Goal: Information Seeking & Learning: Learn about a topic

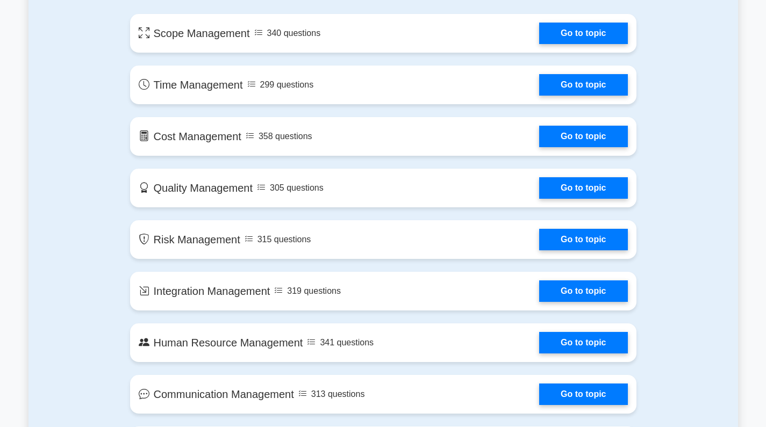
scroll to position [624, 0]
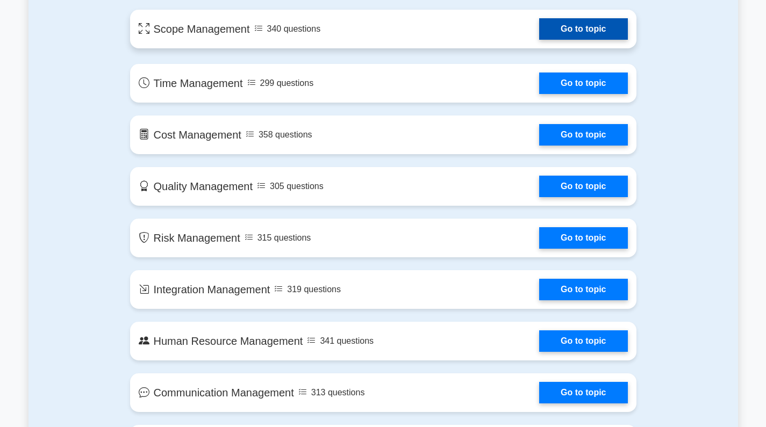
click at [581, 27] on link "Go to topic" at bounding box center [583, 28] width 88 height 21
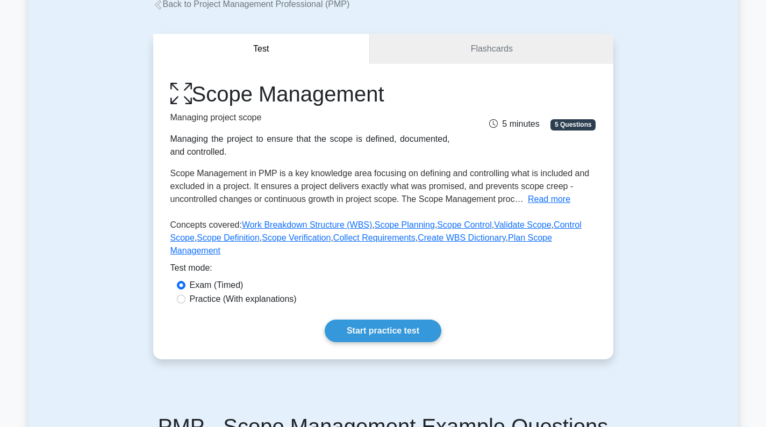
scroll to position [72, 0]
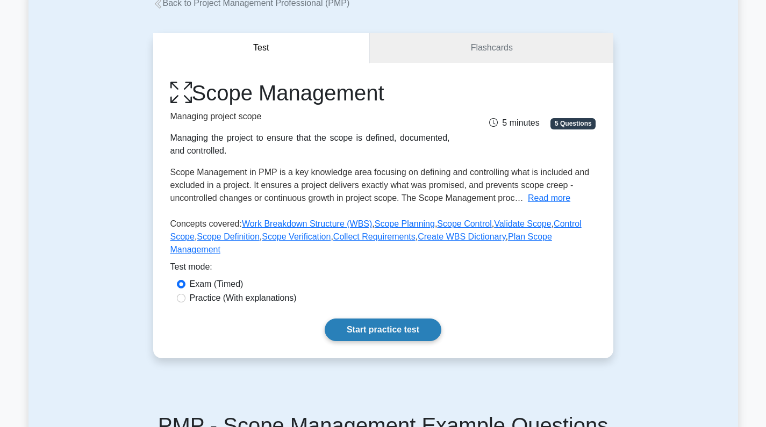
click at [349, 329] on link "Start practice test" at bounding box center [382, 330] width 117 height 23
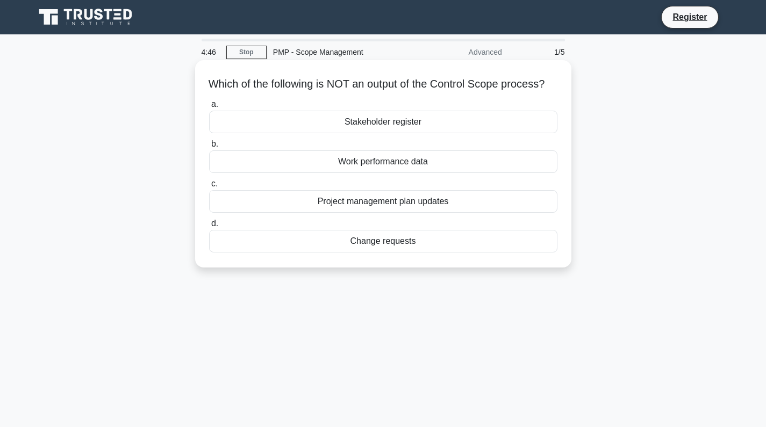
click at [389, 173] on div "Work performance data" at bounding box center [383, 161] width 348 height 23
click at [209, 148] on input "b. Work performance data" at bounding box center [209, 144] width 0 height 7
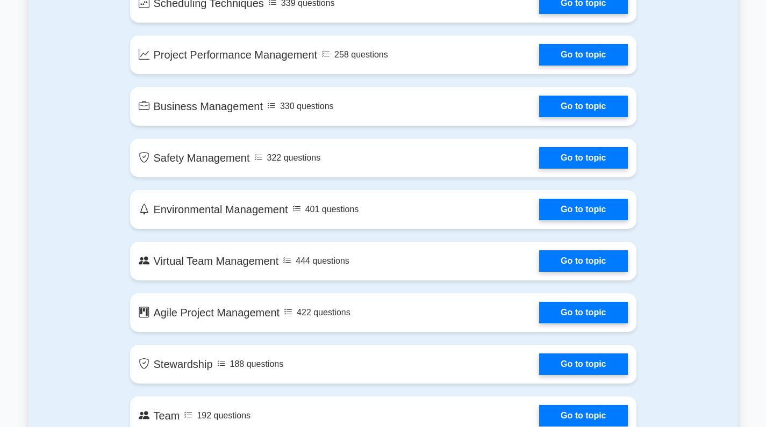
scroll to position [1824, 0]
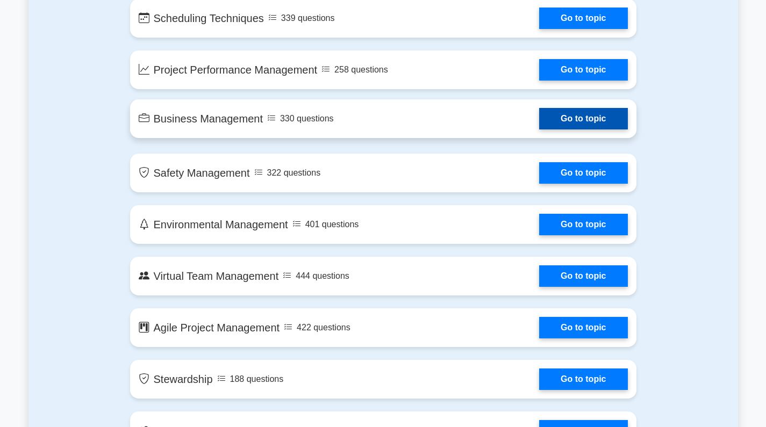
click at [539, 119] on link "Go to topic" at bounding box center [583, 118] width 88 height 21
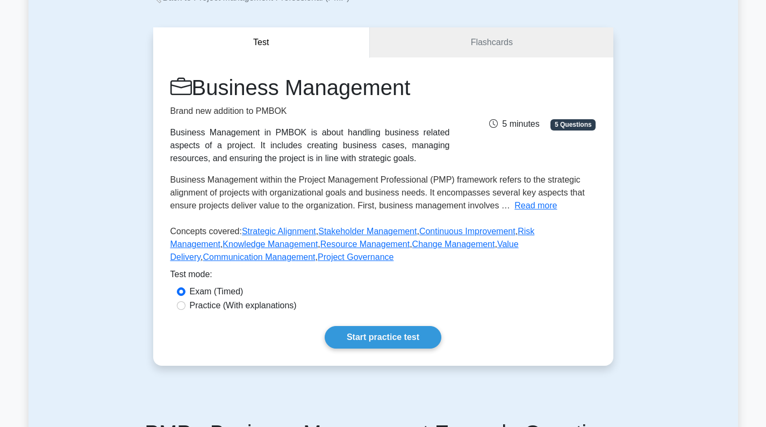
scroll to position [78, 0]
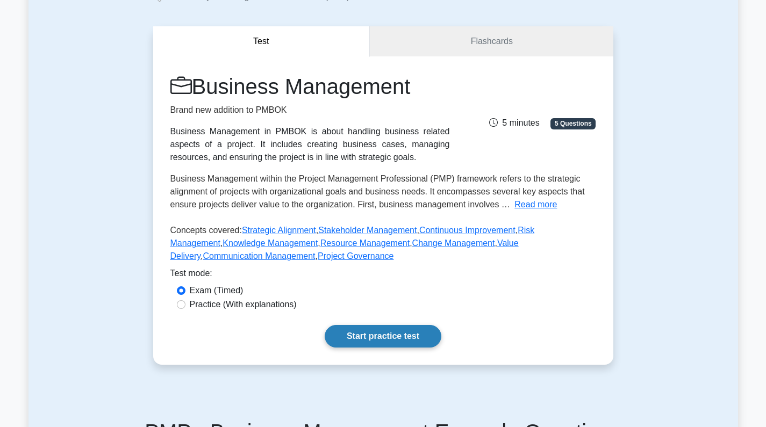
click at [371, 334] on link "Start practice test" at bounding box center [382, 336] width 117 height 23
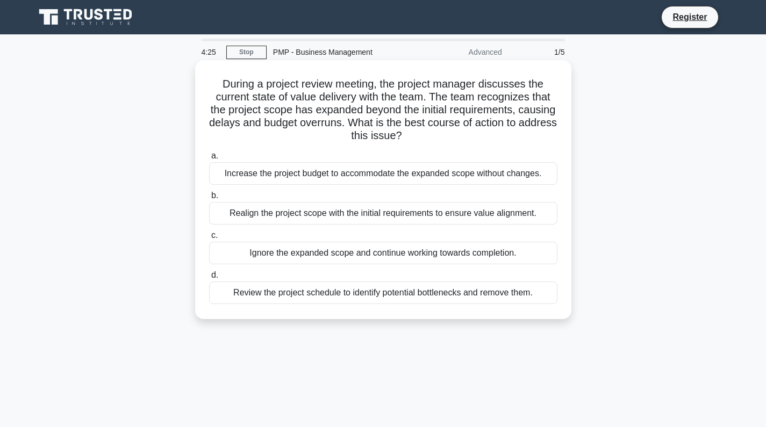
click at [431, 295] on div "Review the project schedule to identify potential bottlenecks and remove them." at bounding box center [383, 292] width 348 height 23
click at [209, 279] on input "d. Review the project schedule to identify potential bottlenecks and remove the…" at bounding box center [209, 275] width 0 height 7
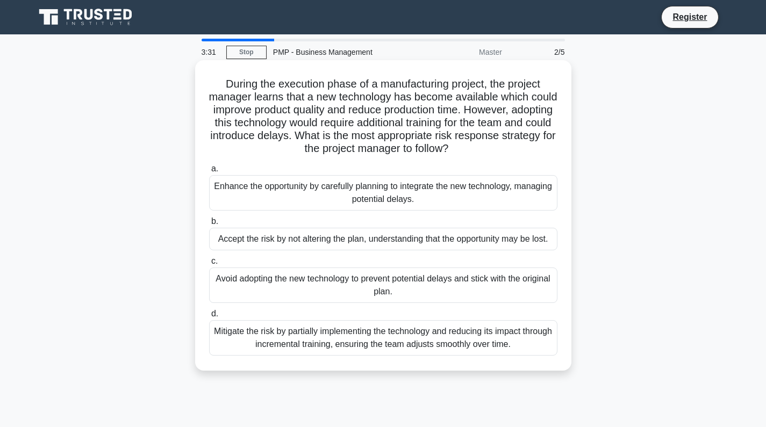
click at [420, 340] on div "Mitigate the risk by partially implementing the technology and reducing its imp…" at bounding box center [383, 337] width 348 height 35
click at [209, 317] on input "d. Mitigate the risk by partially implementing the technology and reducing its …" at bounding box center [209, 313] width 0 height 7
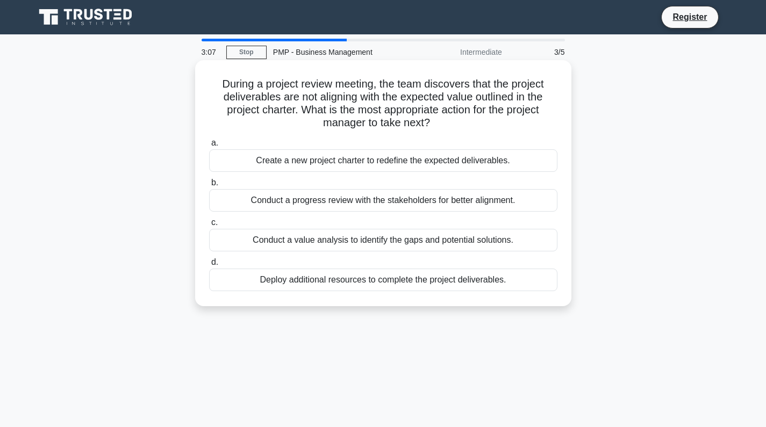
click at [385, 199] on div "Conduct a progress review with the stakeholders for better alignment." at bounding box center [383, 200] width 348 height 23
click at [209, 186] on input "b. Conduct a progress review with the stakeholders for better alignment." at bounding box center [209, 182] width 0 height 7
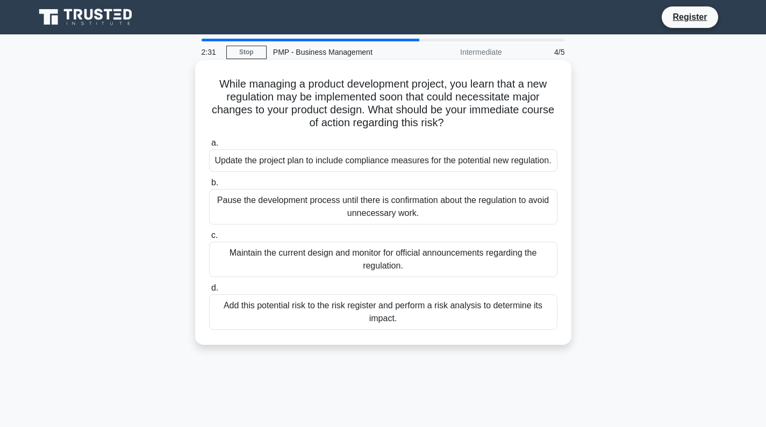
click at [403, 155] on div "Update the project plan to include compliance measures for the potential new re…" at bounding box center [383, 160] width 348 height 23
click at [209, 147] on input "a. Update the project plan to include compliance measures for the potential new…" at bounding box center [209, 143] width 0 height 7
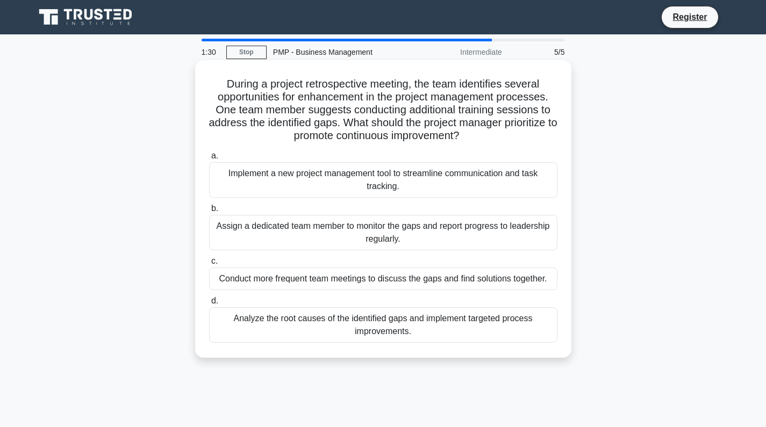
click at [407, 316] on div "Analyze the root causes of the identified gaps and implement targeted process i…" at bounding box center [383, 324] width 348 height 35
click at [209, 305] on input "d. Analyze the root causes of the identified gaps and implement targeted proces…" at bounding box center [209, 301] width 0 height 7
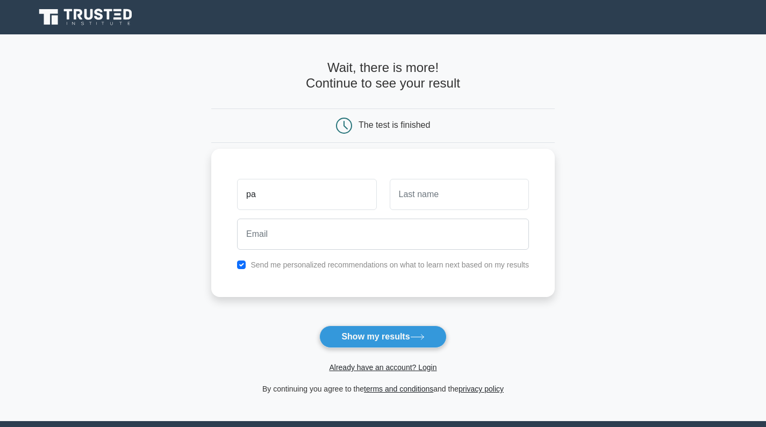
type input "p"
type input "Patrick"
click at [518, 194] on input "text" at bounding box center [458, 194] width 139 height 31
click at [516, 193] on input "text" at bounding box center [458, 194] width 139 height 31
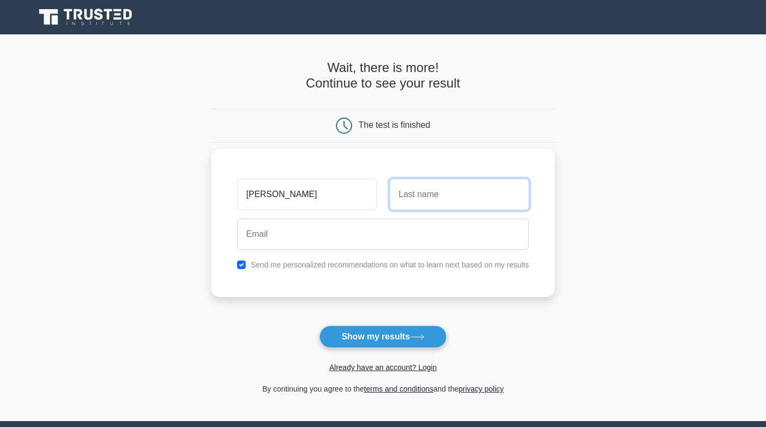
click at [516, 193] on input "text" at bounding box center [458, 194] width 139 height 31
click at [441, 193] on input "text" at bounding box center [458, 194] width 139 height 31
type input "Mugo"
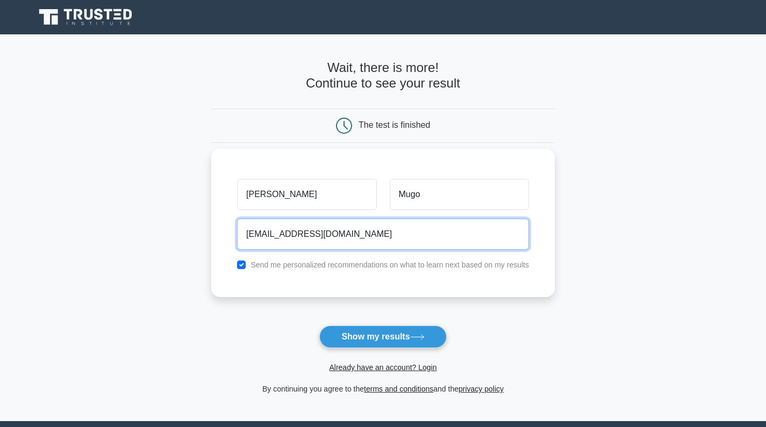
type input "pakimugo@gmail.com"
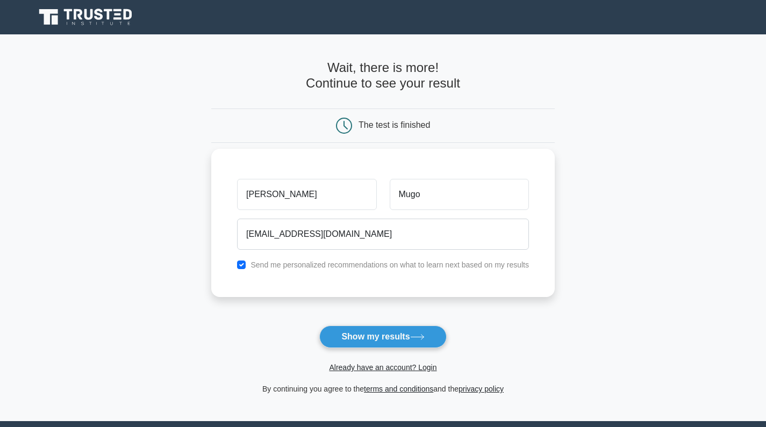
click at [245, 265] on input "checkbox" at bounding box center [241, 265] width 9 height 9
checkbox input "false"
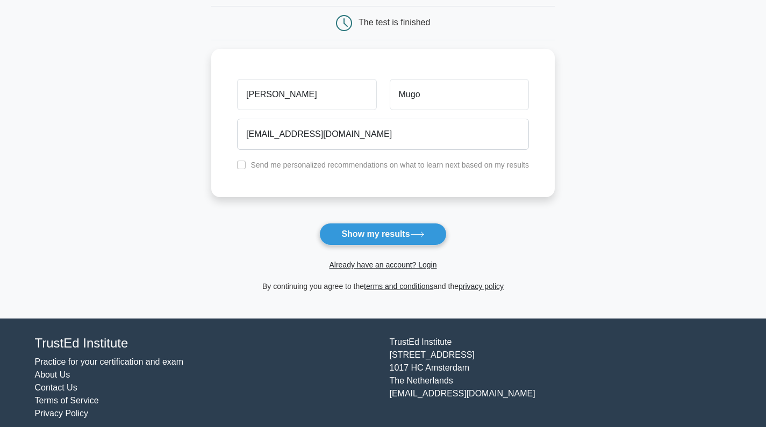
scroll to position [104, 0]
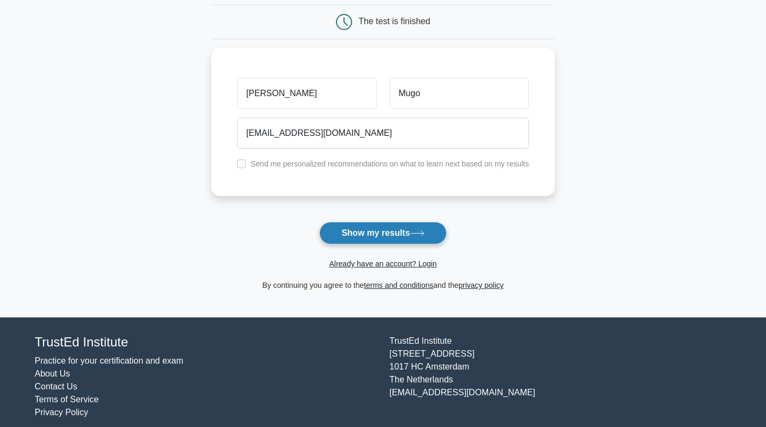
click at [363, 233] on button "Show my results" at bounding box center [382, 233] width 127 height 23
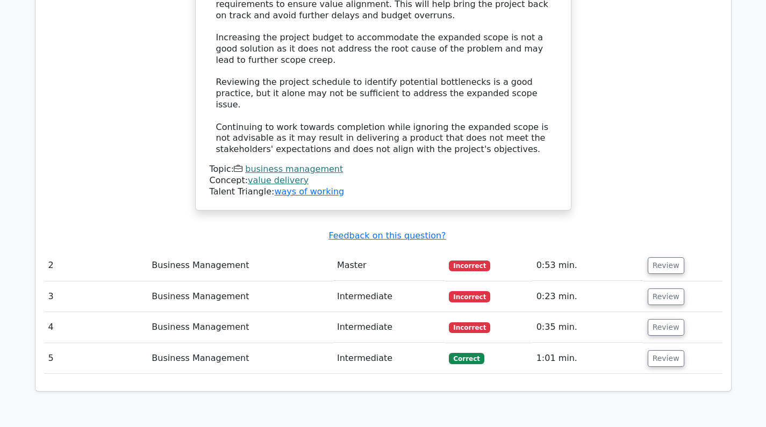
scroll to position [1200, 0]
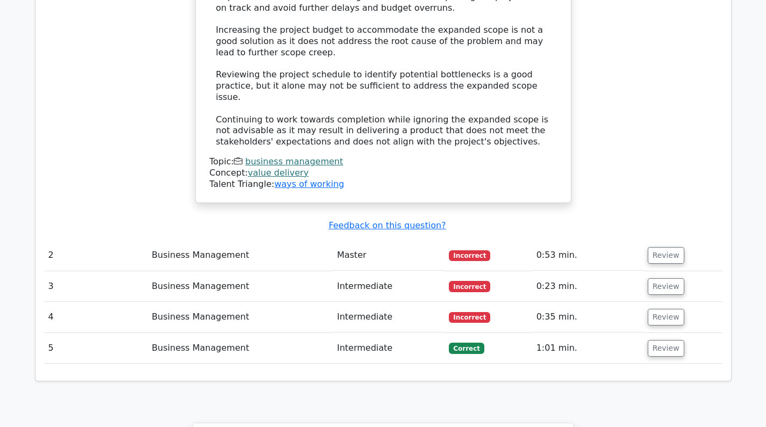
click at [366, 271] on td "Intermediate" at bounding box center [389, 286] width 112 height 31
click at [428, 240] on td "Master" at bounding box center [389, 255] width 112 height 31
click at [658, 247] on button "Review" at bounding box center [665, 255] width 37 height 17
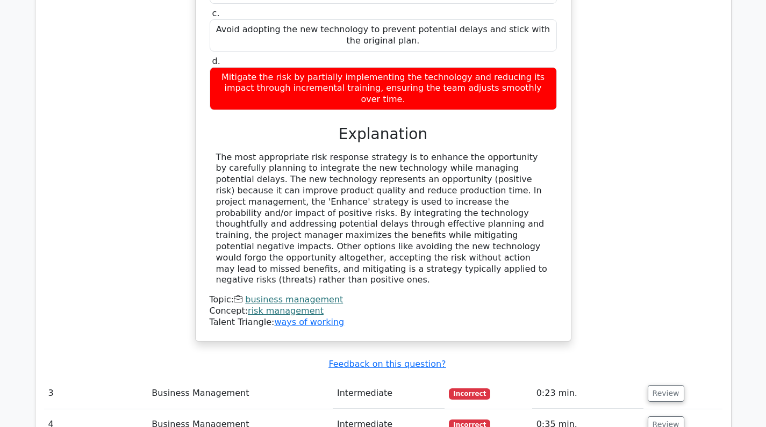
scroll to position [1735, 0]
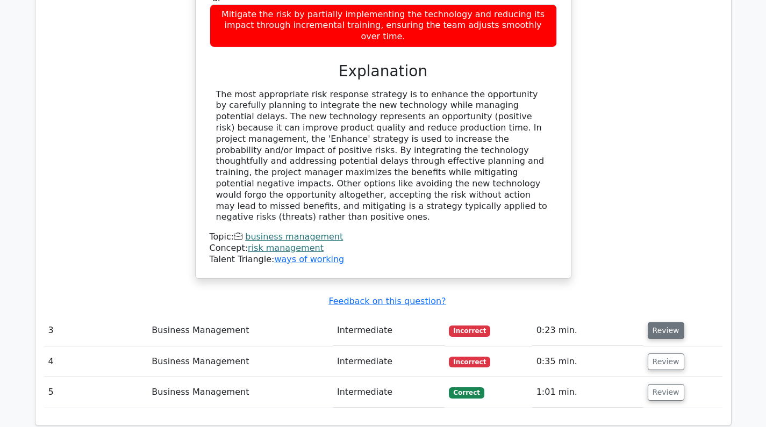
click at [656, 322] on button "Review" at bounding box center [665, 330] width 37 height 17
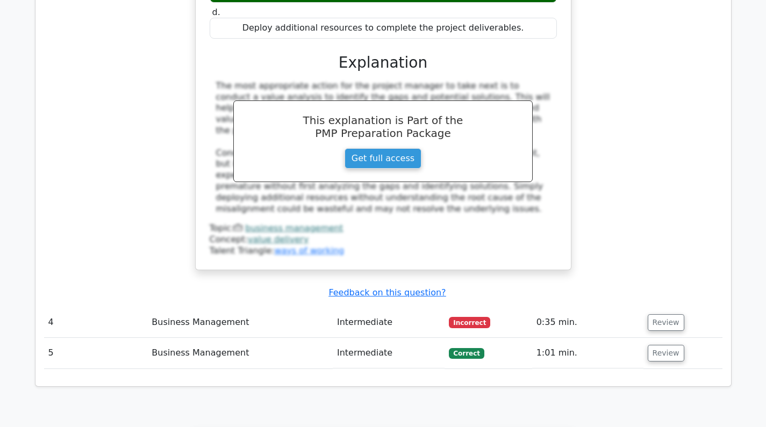
scroll to position [2255, 0]
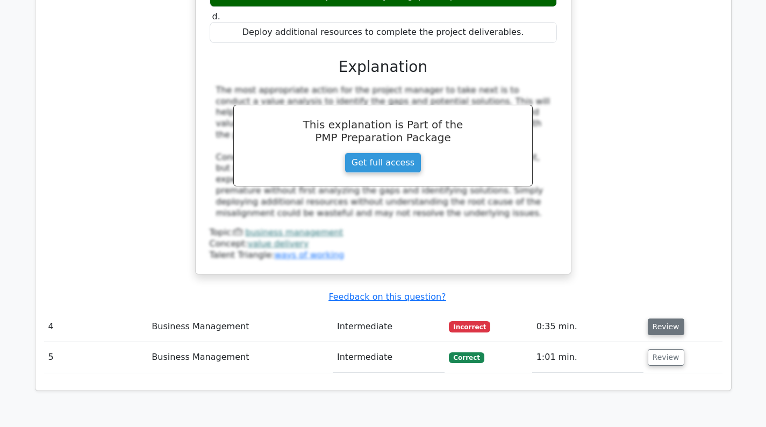
click at [661, 319] on button "Review" at bounding box center [665, 327] width 37 height 17
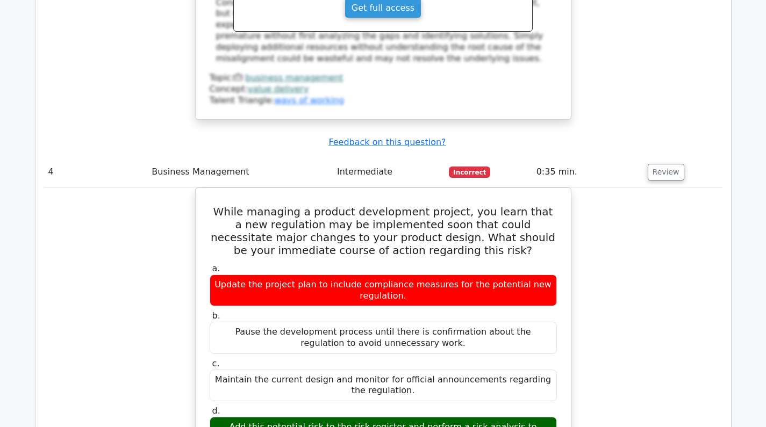
scroll to position [2135, 0]
